Goal: Entertainment & Leisure: Consume media (video, audio)

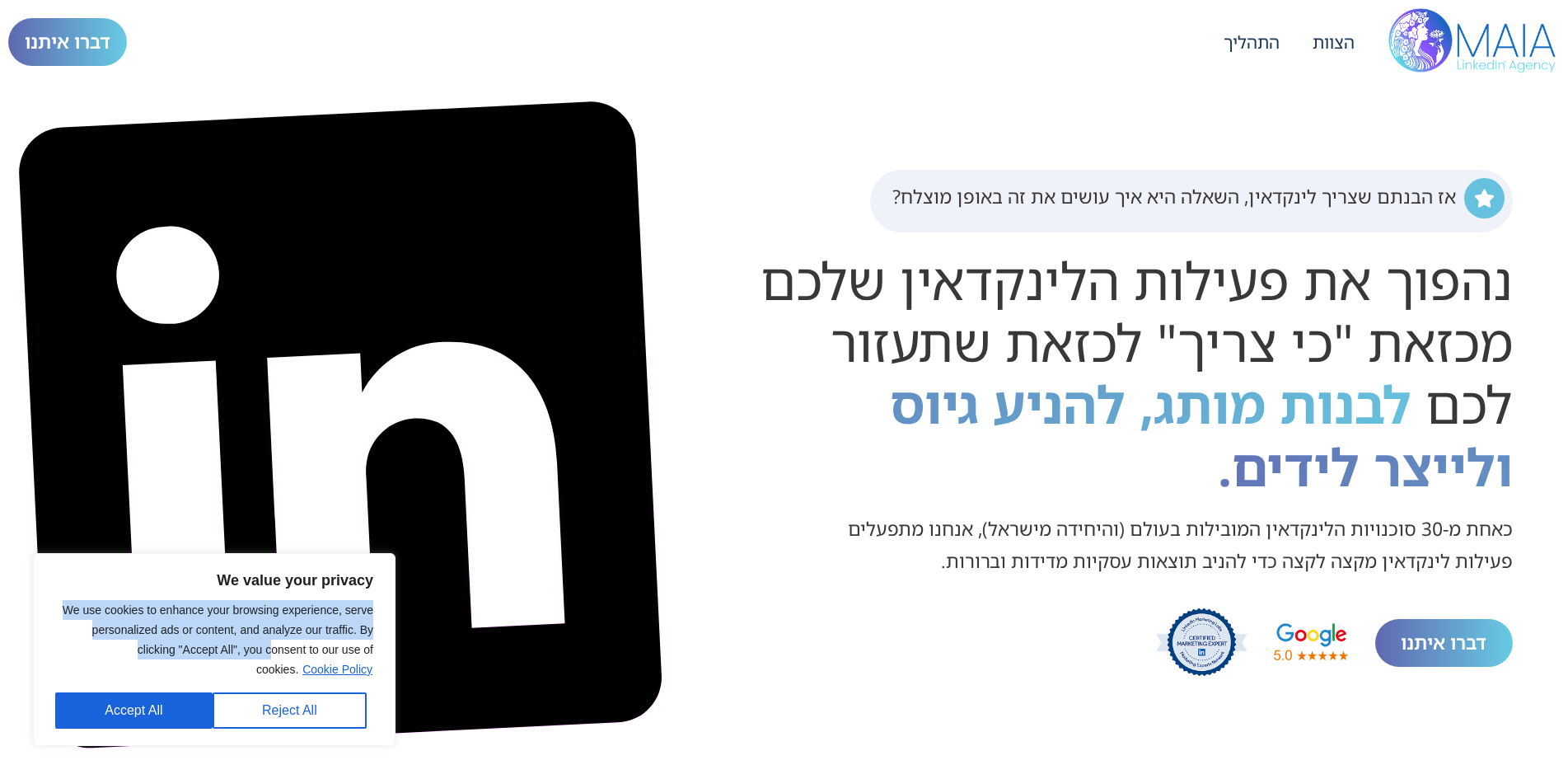
drag, startPoint x: 219, startPoint y: 579, endPoint x: 240, endPoint y: 607, distance: 35.0
click at [264, 653] on div "We value your privacy We use cookies to enhance your browsing experience, serve…" at bounding box center [214, 650] width 318 height 159
click at [240, 607] on p "We use cookies to enhance your browsing experience, serve personalized ads or c…" at bounding box center [214, 640] width 318 height 79
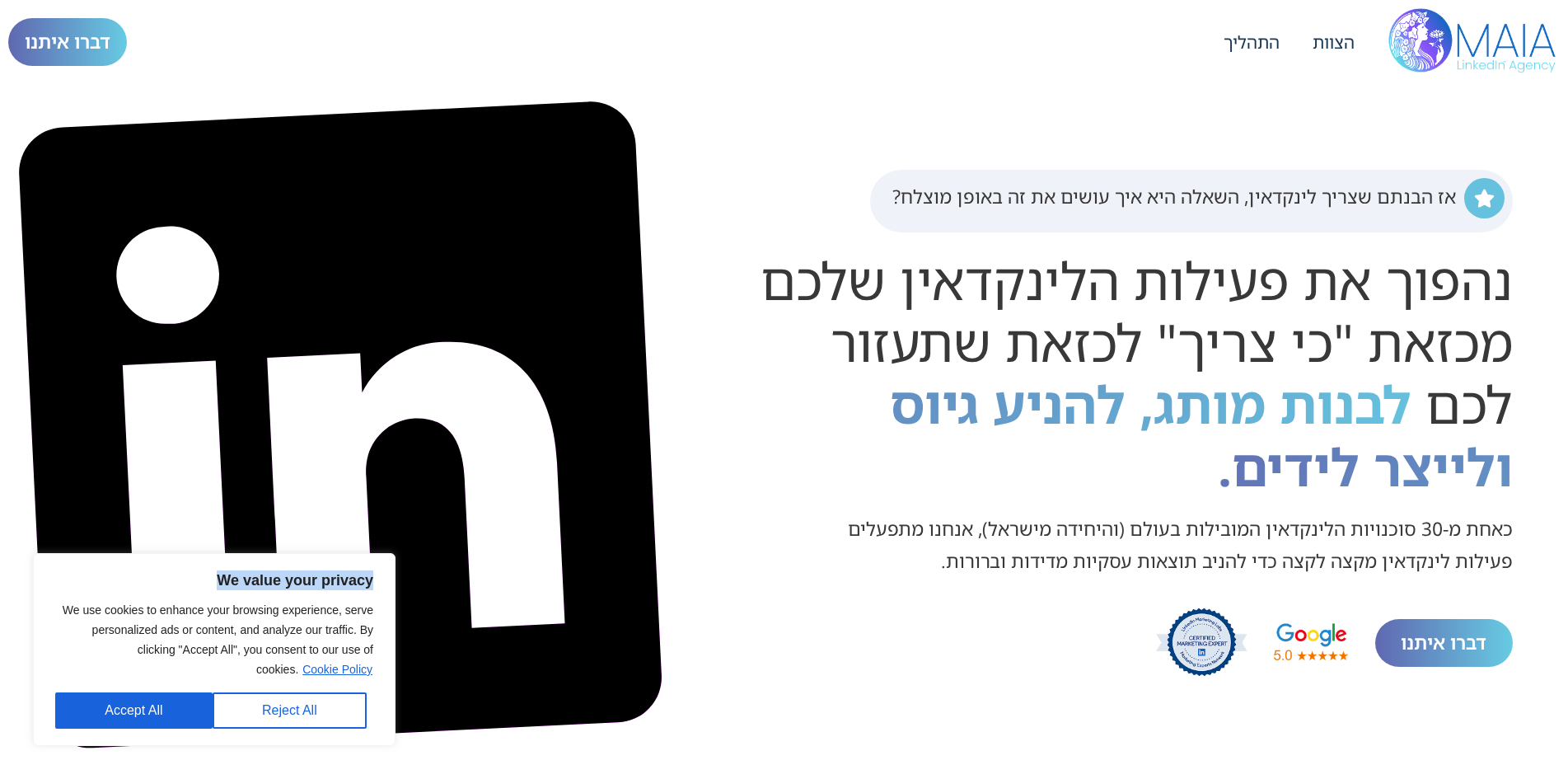
drag, startPoint x: 226, startPoint y: 582, endPoint x: 379, endPoint y: 585, distance: 153.0
click at [380, 582] on div "We value your privacy We use cookies to enhance your browsing experience, serve…" at bounding box center [214, 650] width 362 height 193
click at [372, 597] on div "We value your privacy We use cookies to enhance your browsing experience, serve…" at bounding box center [214, 650] width 318 height 159
drag, startPoint x: 69, startPoint y: 609, endPoint x: 160, endPoint y: 657, distance: 102.9
click at [162, 657] on p "We use cookies to enhance your browsing experience, serve personalized ads or c…" at bounding box center [214, 640] width 318 height 79
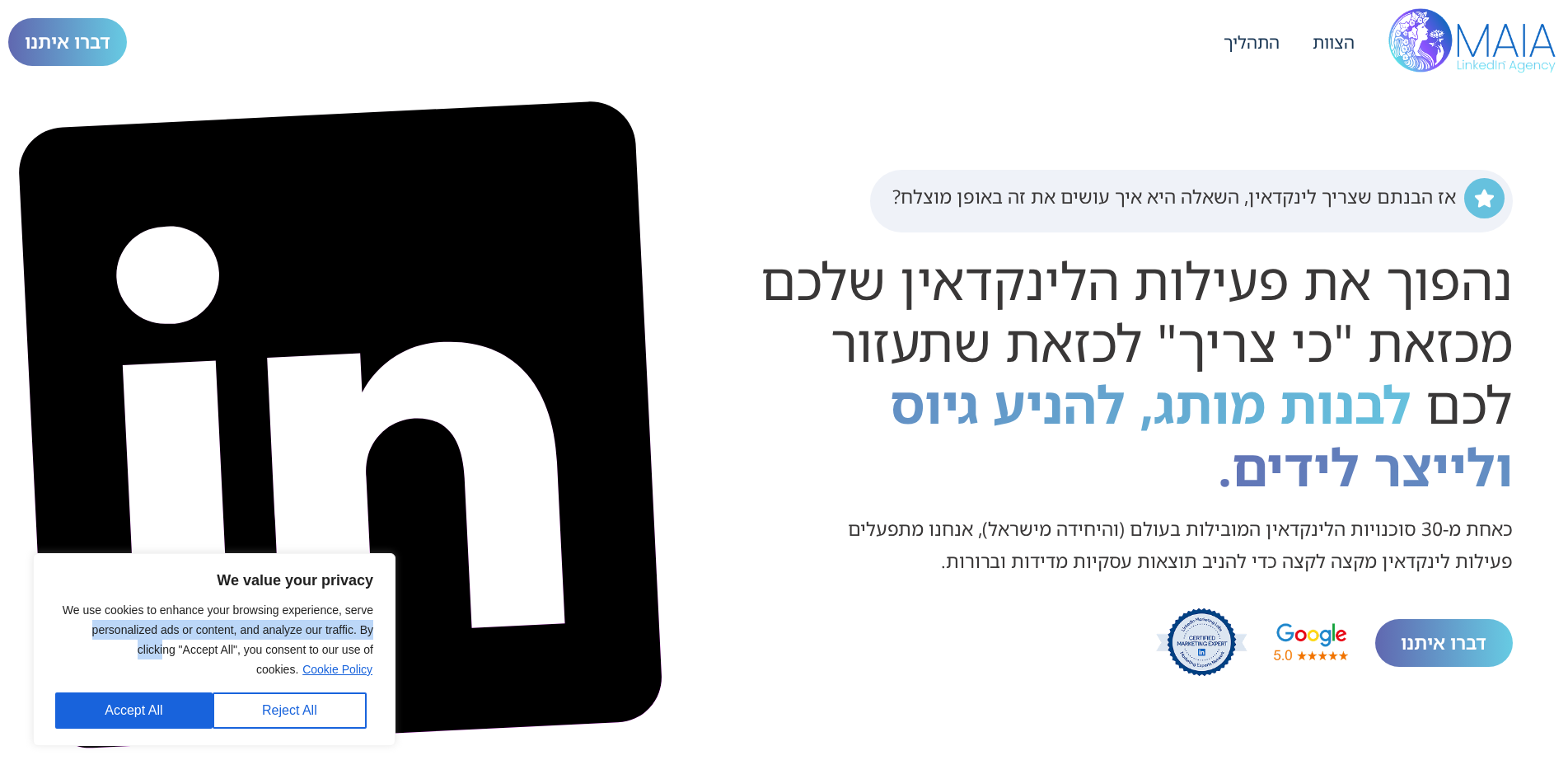
click at [150, 653] on p "We use cookies to enhance your browsing experience, serve personalized ads or c…" at bounding box center [214, 640] width 318 height 79
click at [287, 91] on div "אז הבנתם שצריך לינקדאין, השאלה היא איך עושים את זה באופן מוצלח? נהפוך את פעילות…" at bounding box center [784, 425] width 1552 height 680
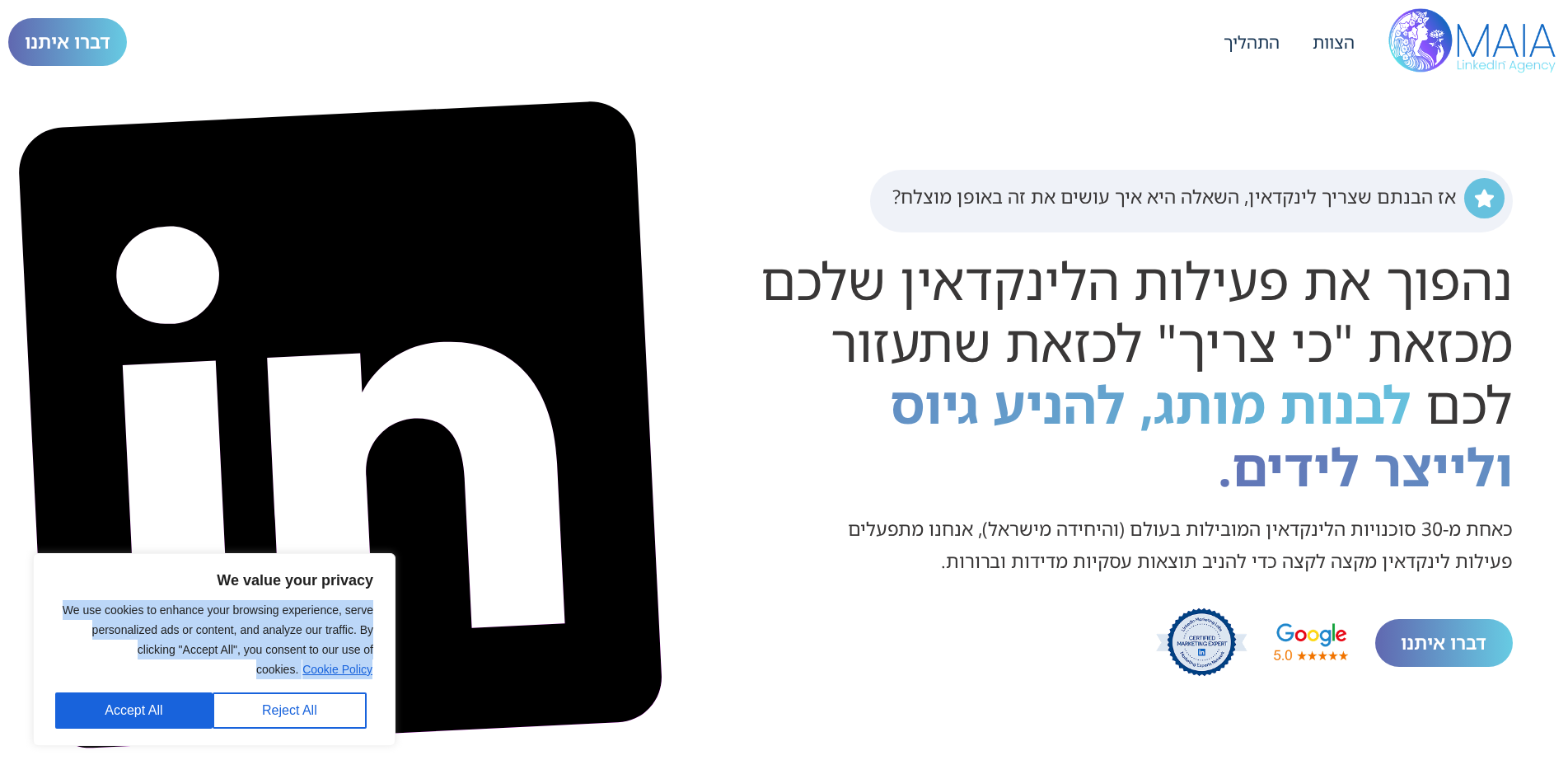
drag, startPoint x: 224, startPoint y: 582, endPoint x: 389, endPoint y: 685, distance: 194.5
click at [391, 685] on div "We value your privacy We use cookies to enhance your browsing experience, serve…" at bounding box center [214, 650] width 362 height 193
copy body "We use cookies to enhance your browsing experience, serve personalized ads or c…"
click at [226, 452] on video at bounding box center [340, 425] width 647 height 647
click at [203, 582] on p "We value your privacy" at bounding box center [214, 581] width 318 height 20
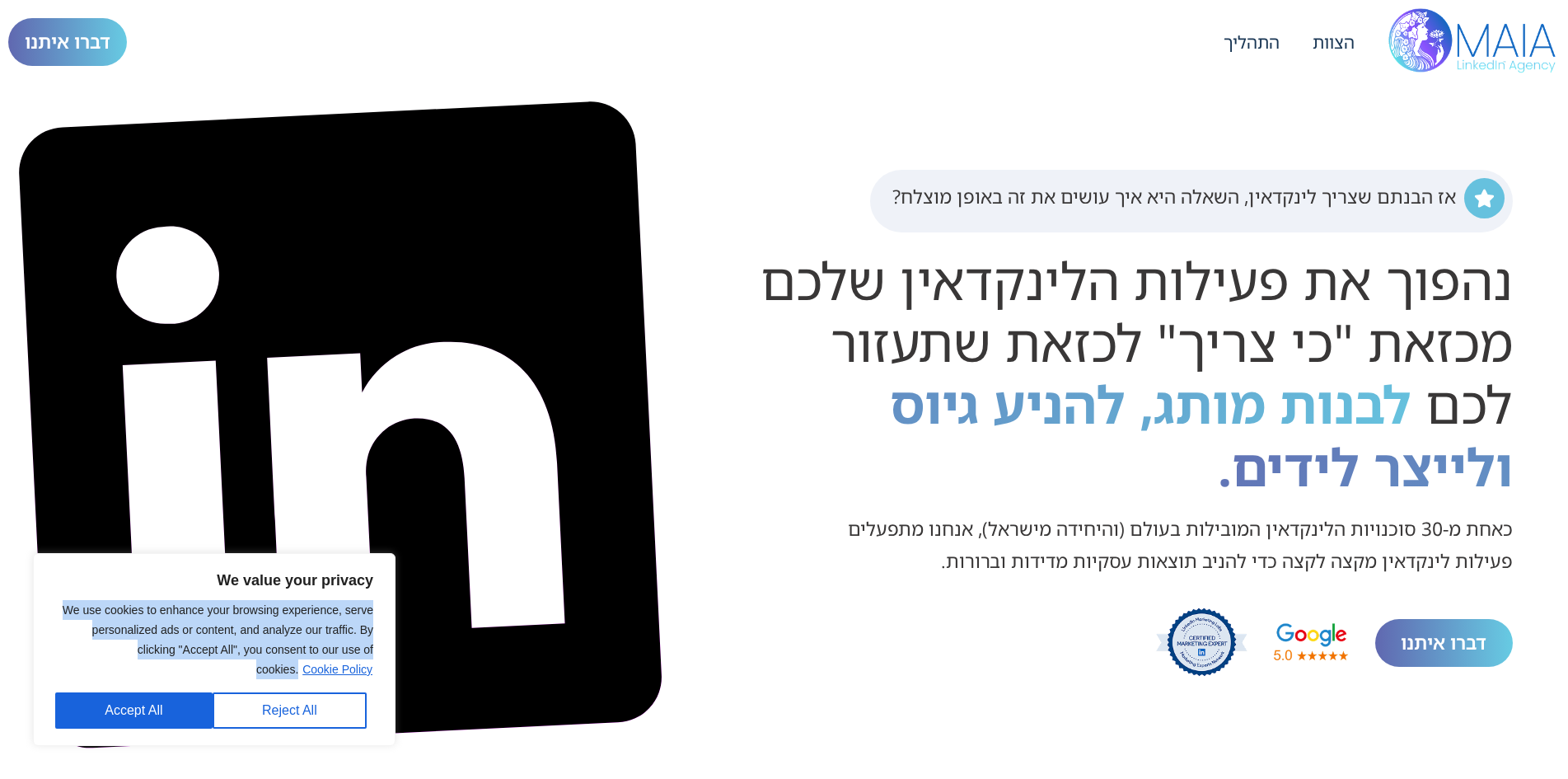
drag, startPoint x: 210, startPoint y: 575, endPoint x: 259, endPoint y: 641, distance: 82.2
click at [302, 667] on div "We value your privacy We use cookies to enhance your browsing experience, serve…" at bounding box center [214, 650] width 318 height 159
click at [219, 572] on p "We value your privacy" at bounding box center [214, 581] width 318 height 20
drag, startPoint x: 217, startPoint y: 567, endPoint x: 218, endPoint y: 589, distance: 22.0
click at [296, 657] on div "We value your privacy We use cookies to enhance your browsing experience, serve…" at bounding box center [214, 650] width 362 height 193
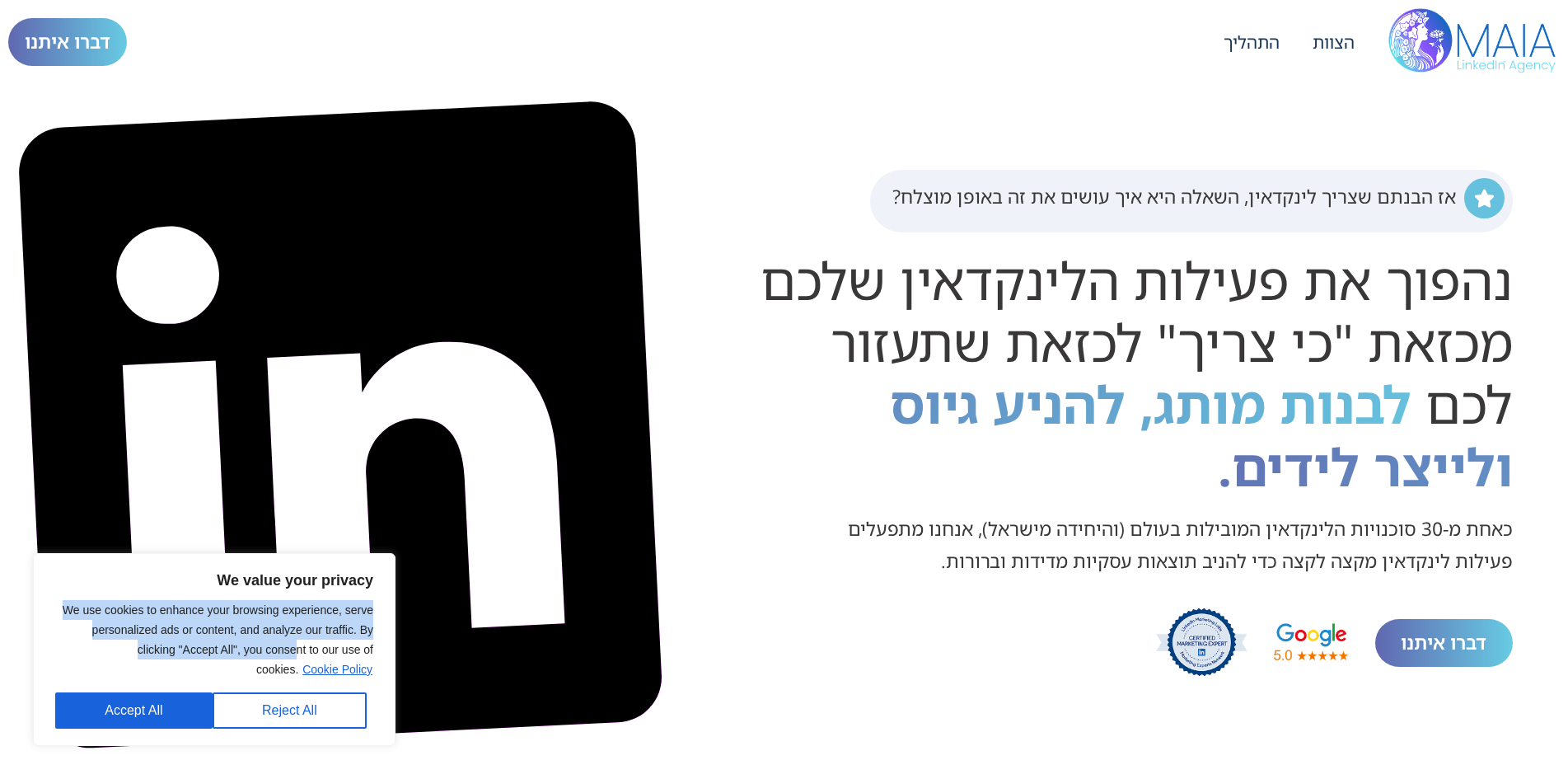
drag, startPoint x: 207, startPoint y: 576, endPoint x: 223, endPoint y: 580, distance: 16.5
click at [210, 576] on p "We value your privacy" at bounding box center [214, 581] width 318 height 20
drag, startPoint x: 187, startPoint y: 582, endPoint x: 214, endPoint y: 577, distance: 27.5
click at [188, 580] on p "We value your privacy" at bounding box center [214, 581] width 318 height 20
click at [215, 576] on p "We value your privacy" at bounding box center [214, 581] width 318 height 20
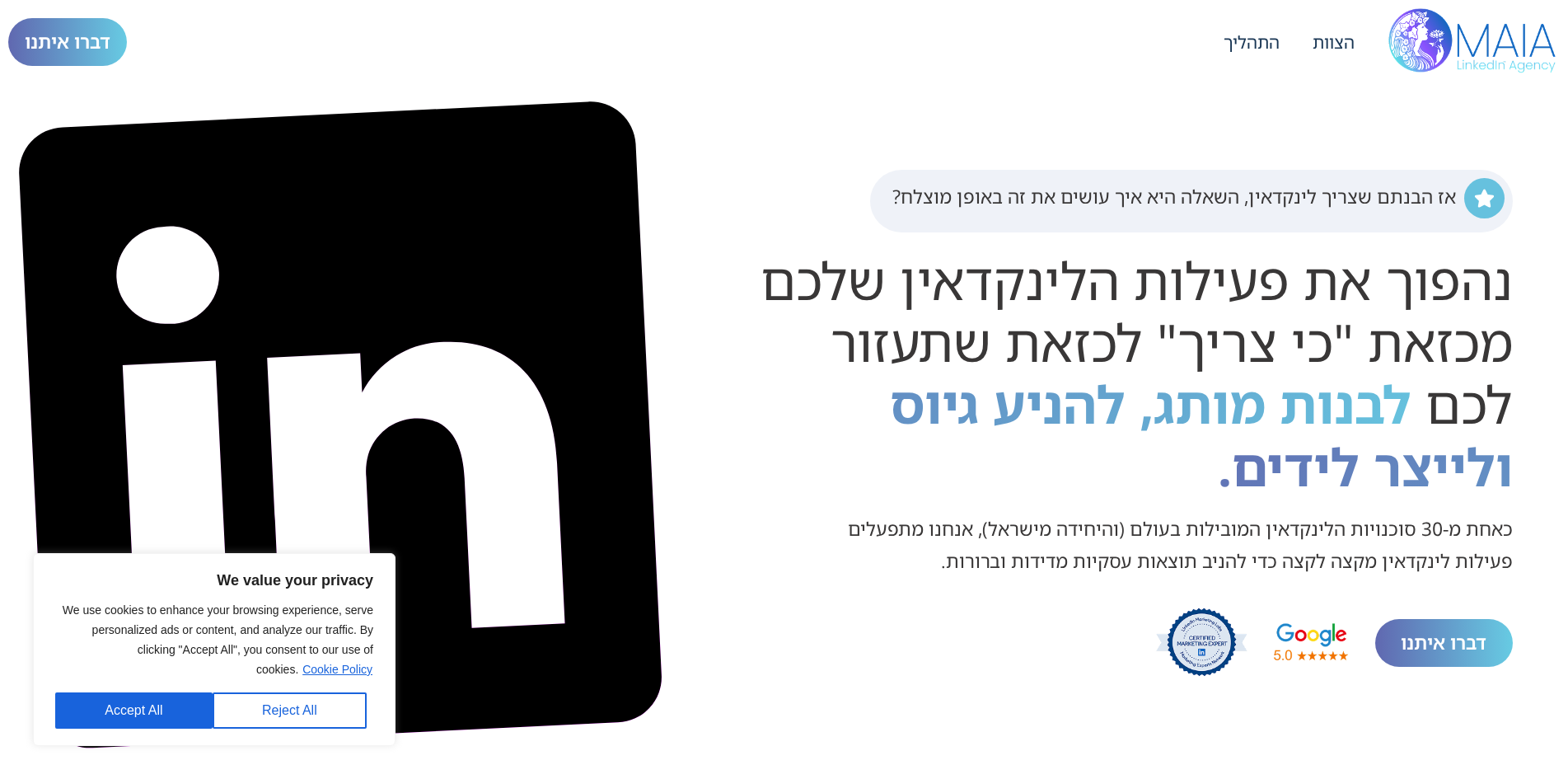
click at [225, 579] on p "We value your privacy" at bounding box center [214, 581] width 318 height 20
drag, startPoint x: 221, startPoint y: 582, endPoint x: 379, endPoint y: 578, distance: 158.1
click at [379, 578] on div "We value your privacy We use cookies to enhance your browsing experience, serve…" at bounding box center [214, 650] width 362 height 193
copy p "We value your privacy"
click at [373, 585] on div "We value your privacy We use cookies to enhance your browsing experience, serve…" at bounding box center [214, 650] width 362 height 193
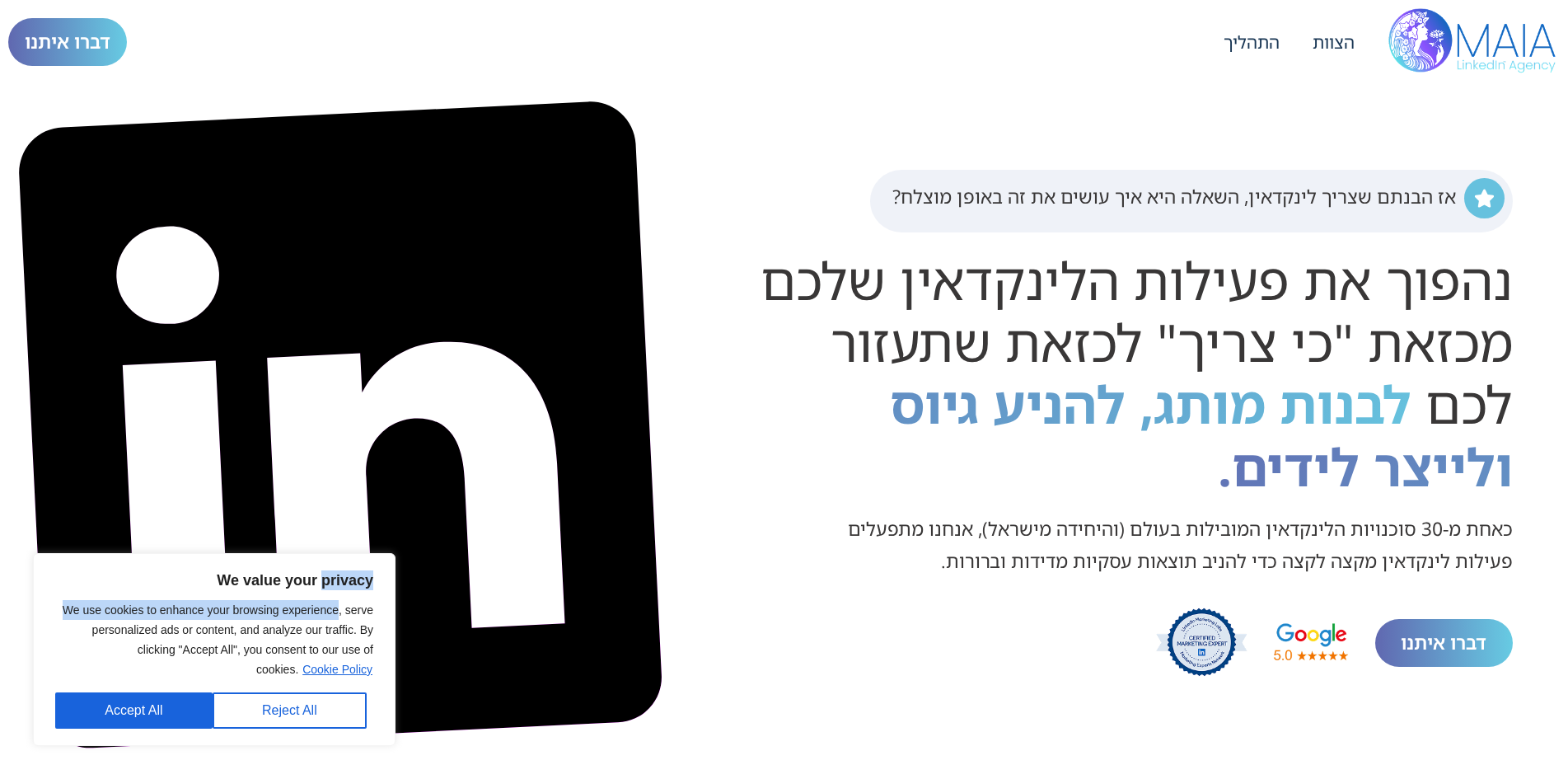
drag, startPoint x: 374, startPoint y: 583, endPoint x: 309, endPoint y: 591, distance: 65.5
click at [309, 591] on div "We value your privacy We use cookies to enhance your browsing experience, serve…" at bounding box center [214, 650] width 362 height 193
click at [338, 650] on p "We use cookies to enhance your browsing experience, serve personalized ads or c…" at bounding box center [214, 640] width 318 height 79
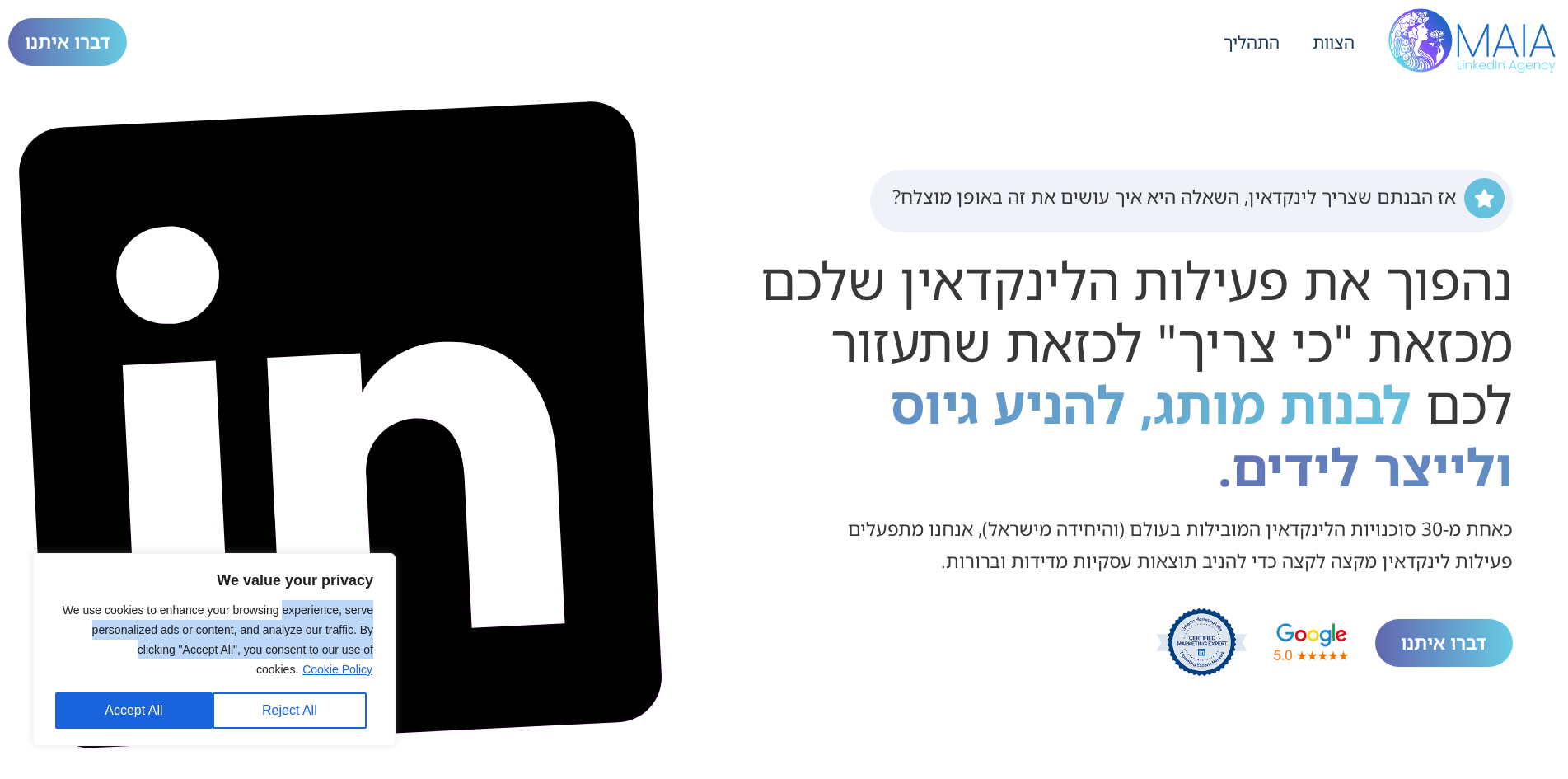
drag, startPoint x: 378, startPoint y: 670, endPoint x: 294, endPoint y: 613, distance: 101.5
click at [290, 613] on div "We value your privacy We use cookies to enhance your browsing experience, serve…" at bounding box center [214, 650] width 362 height 193
click at [384, 678] on div "We value your privacy We use cookies to enhance your browsing experience, serve…" at bounding box center [214, 650] width 362 height 193
drag, startPoint x: 375, startPoint y: 681, endPoint x: 354, endPoint y: 683, distance: 21.1
click at [324, 645] on div "We value your privacy We use cookies to enhance your browsing experience, serve…" at bounding box center [214, 650] width 362 height 193
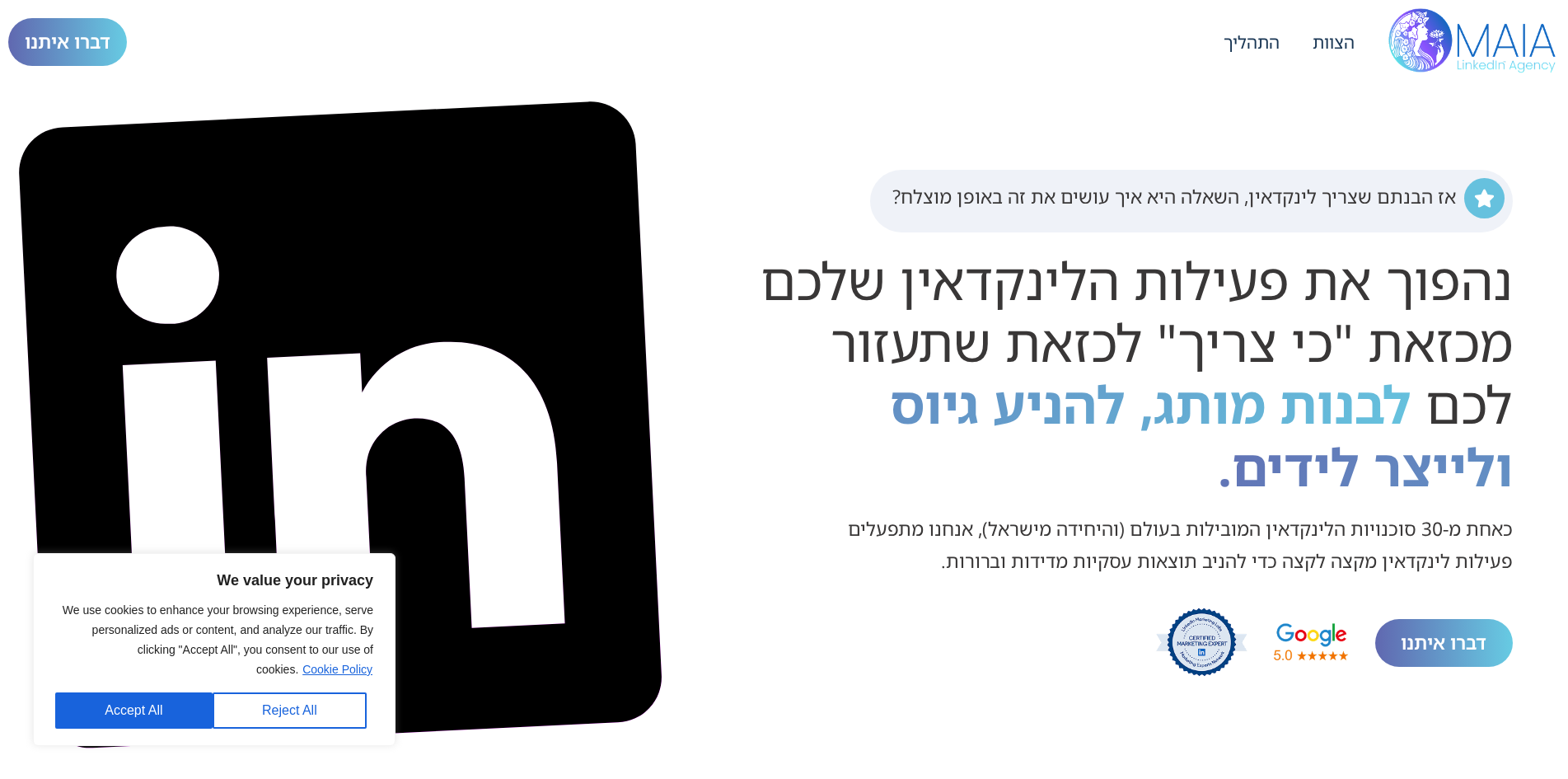
drag, startPoint x: 365, startPoint y: 682, endPoint x: 318, endPoint y: 635, distance: 66.5
click at [318, 635] on div "We use cookies to enhance your browsing experience, serve personalized ads or c…" at bounding box center [214, 664] width 318 height 129
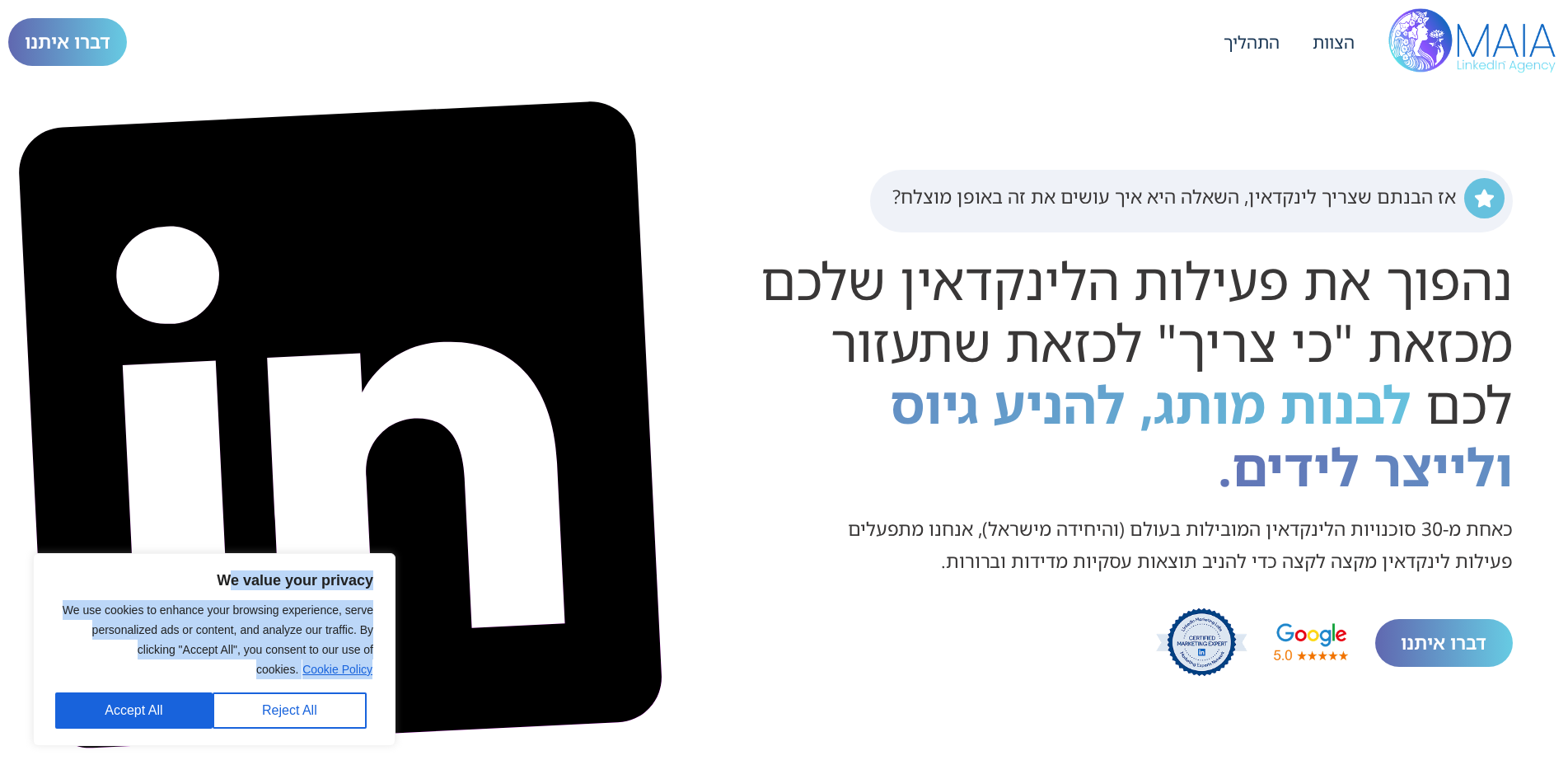
drag, startPoint x: 255, startPoint y: 671, endPoint x: 227, endPoint y: 573, distance: 101.9
click at [227, 573] on div "We value your privacy We use cookies to enhance your browsing experience, serve…" at bounding box center [214, 650] width 318 height 159
copy div "e value your privacy We use cookies to enhance your browsing experience, serve …"
click at [347, 483] on video at bounding box center [340, 425] width 647 height 647
click at [415, 540] on video at bounding box center [340, 425] width 647 height 647
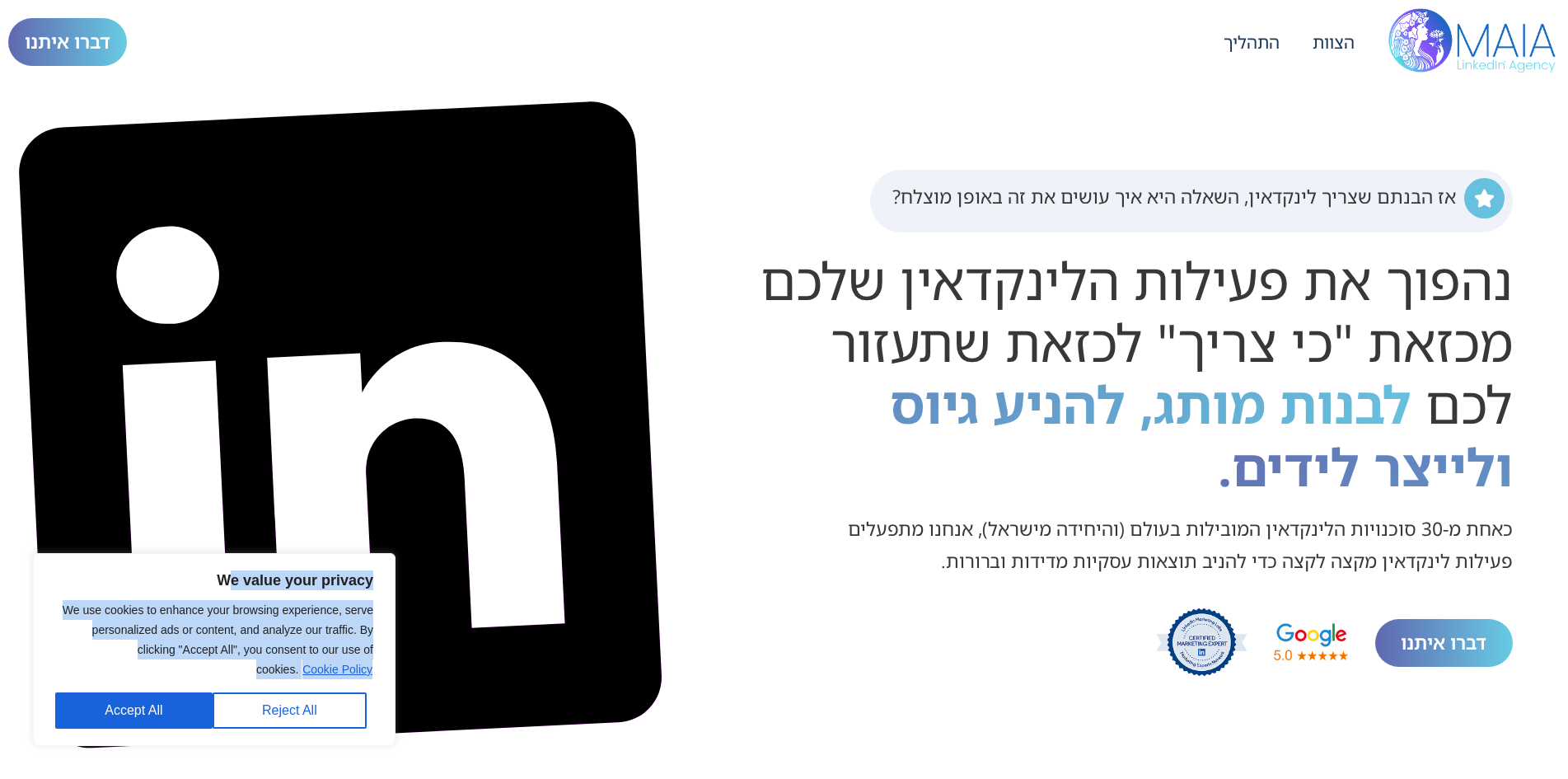
click at [411, 488] on video at bounding box center [340, 425] width 647 height 647
click at [261, 582] on p "We value your privacy" at bounding box center [214, 581] width 318 height 20
